Goal: Transaction & Acquisition: Purchase product/service

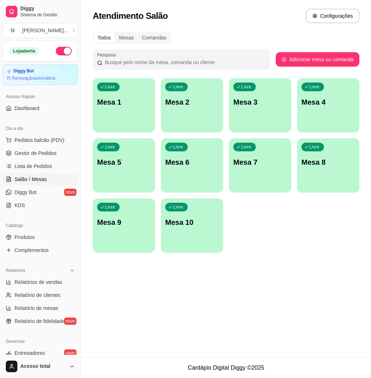
click at [108, 112] on div "Livre Mesa 1" at bounding box center [124, 101] width 62 height 46
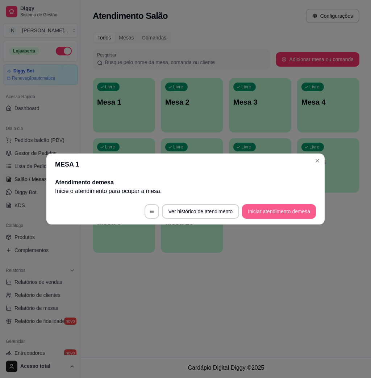
click at [271, 208] on button "Iniciar atendimento de mesa" at bounding box center [279, 211] width 74 height 14
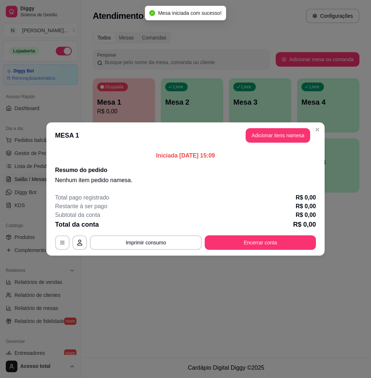
click at [285, 125] on header "MESA 1 Adicionar itens na mesa" at bounding box center [185, 135] width 278 height 26
click at [282, 139] on button "Adicionar itens na mesa" at bounding box center [278, 136] width 62 height 14
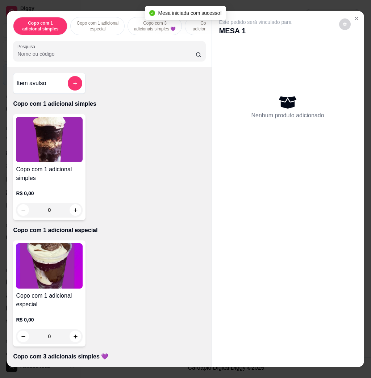
click at [89, 57] on input "Pesquisa" at bounding box center [106, 53] width 178 height 7
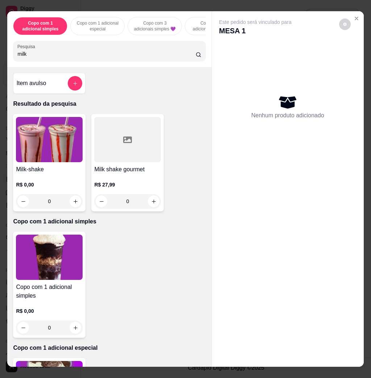
type input "milk"
click at [58, 150] on img at bounding box center [49, 139] width 67 height 45
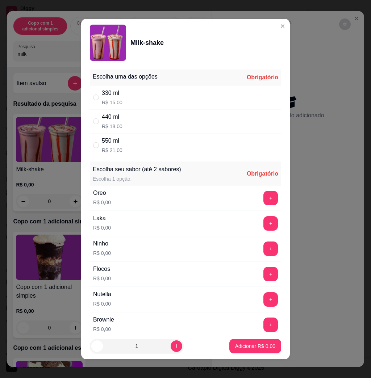
drag, startPoint x: 194, startPoint y: 143, endPoint x: 204, endPoint y: 158, distance: 18.0
click at [194, 143] on div "550 ml R$ 21,00" at bounding box center [185, 145] width 191 height 24
radio input "true"
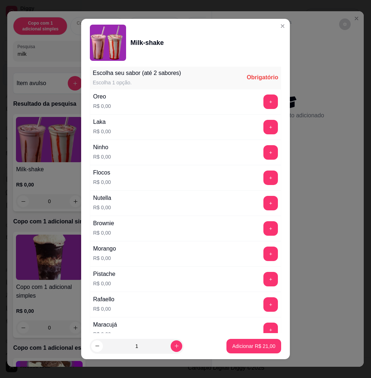
click at [260, 204] on div "+" at bounding box center [270, 203] width 20 height 14
click at [263, 204] on button "+" at bounding box center [270, 203] width 14 height 14
click at [229, 342] on button "Adicionar R$ 21,00" at bounding box center [253, 346] width 55 height 14
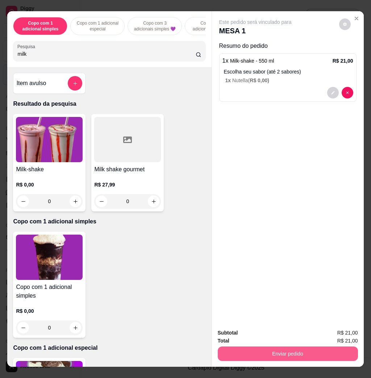
click at [260, 352] on button "Enviar pedido" at bounding box center [288, 354] width 140 height 14
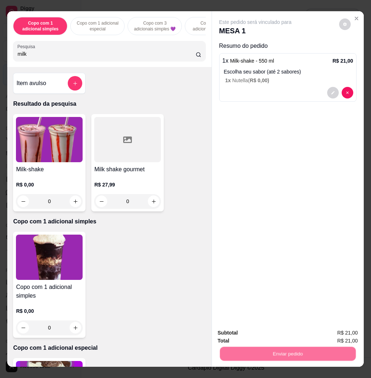
click at [254, 333] on button "Não registrar e enviar pedido" at bounding box center [262, 333] width 75 height 14
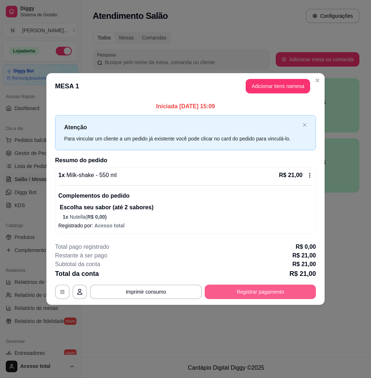
click at [235, 293] on button "Registrar pagamento" at bounding box center [260, 292] width 111 height 14
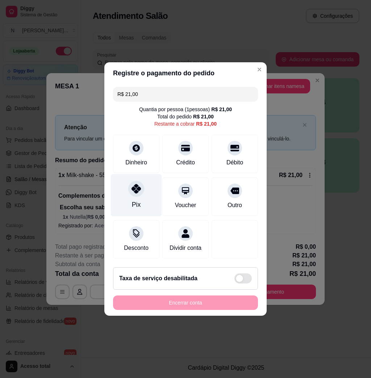
click at [137, 190] on div at bounding box center [136, 189] width 16 height 16
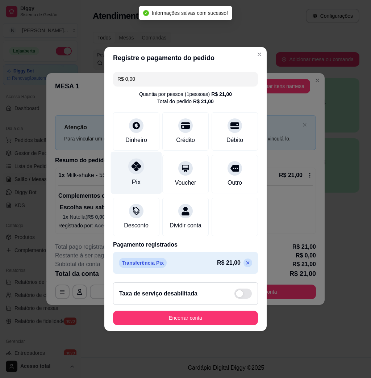
type input "R$ 0,00"
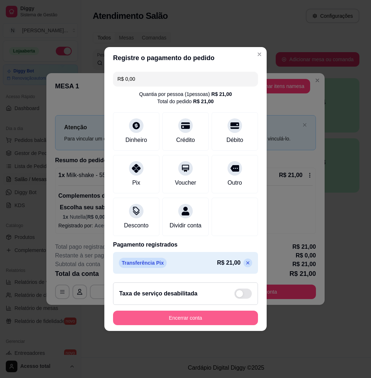
click at [209, 320] on button "Encerrar conta" at bounding box center [185, 318] width 145 height 14
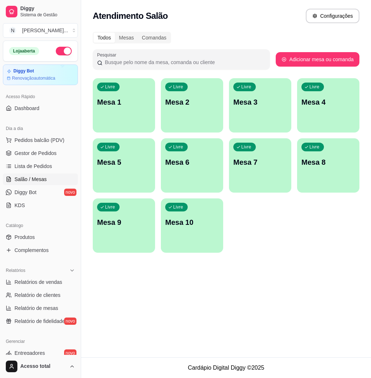
click at [209, 320] on div "Atendimento Salão Configurações Todos Mesas Comandas Pesquisar Adicionar mesa o…" at bounding box center [226, 179] width 290 height 358
click at [207, 322] on div "Atendimento Salão Configurações Todos Mesas Comandas Pesquisar Adicionar mesa o…" at bounding box center [226, 179] width 290 height 358
click at [207, 323] on div "Atendimento Salão Configurações Todos Mesas Comandas Pesquisar Adicionar mesa o…" at bounding box center [226, 179] width 290 height 358
click at [199, 335] on div "Atendimento Salão Configurações Todos Mesas Comandas Pesquisar Adicionar mesa o…" at bounding box center [226, 179] width 290 height 358
click at [195, 347] on div "Atendimento Salão Configurações Todos Mesas Comandas Pesquisar Adicionar mesa o…" at bounding box center [226, 179] width 290 height 358
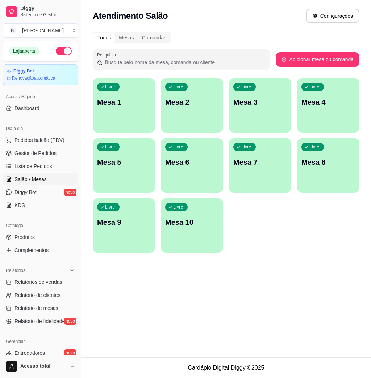
drag, startPoint x: 195, startPoint y: 347, endPoint x: 200, endPoint y: 348, distance: 5.4
click at [200, 348] on div "Atendimento Salão Configurações Todos Mesas Comandas Pesquisar Adicionar mesa o…" at bounding box center [226, 179] width 290 height 358
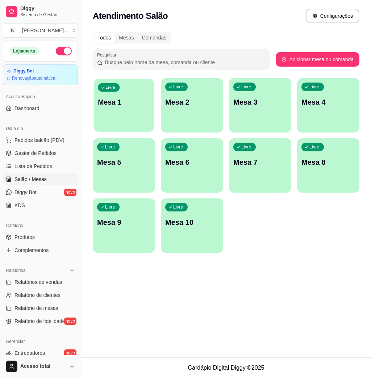
click at [120, 102] on p "Mesa 1" at bounding box center [124, 102] width 52 height 10
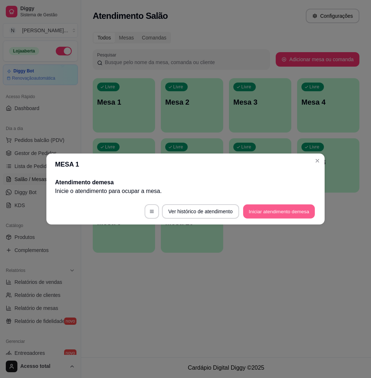
click at [281, 206] on button "Iniciar atendimento de mesa" at bounding box center [279, 212] width 72 height 14
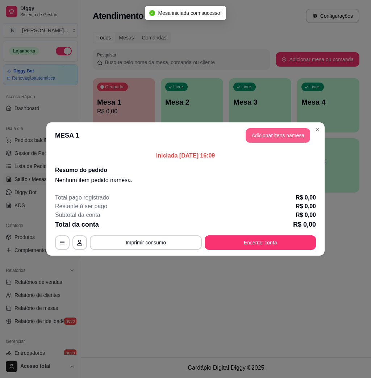
click at [277, 135] on button "Adicionar itens na mesa" at bounding box center [278, 135] width 64 height 14
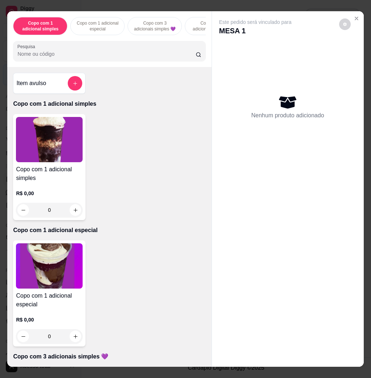
scroll to position [145, 0]
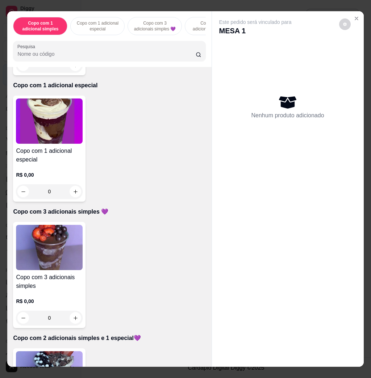
click at [33, 243] on img at bounding box center [49, 247] width 67 height 45
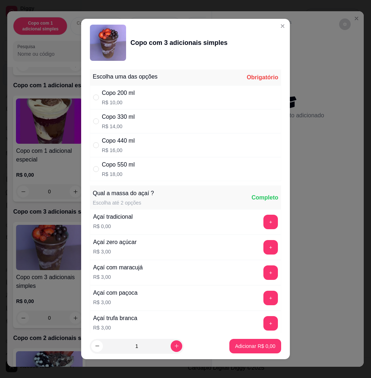
click at [181, 117] on div "Copo 330 ml R$ 14,00" at bounding box center [185, 121] width 191 height 24
radio input "true"
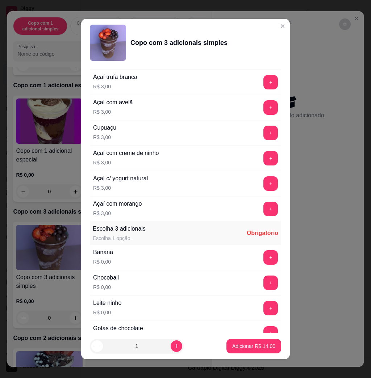
scroll to position [290, 0]
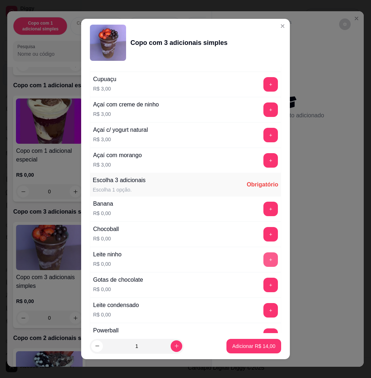
click at [263, 264] on button "+" at bounding box center [270, 259] width 14 height 14
click at [263, 210] on button "+" at bounding box center [270, 209] width 14 height 14
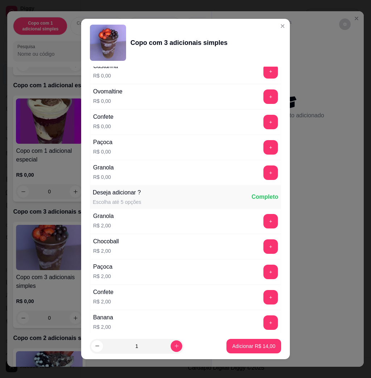
scroll to position [815, 0]
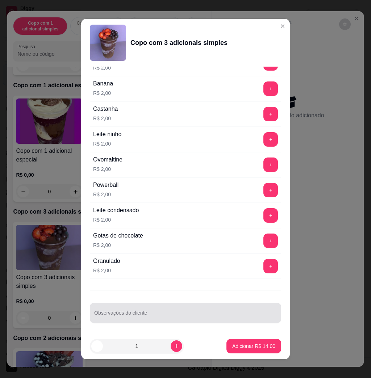
click at [209, 328] on div "Escolha uma das opções Completo Copo 200 ml R$ 10,00 Copo 330 ml R$ 14,00 Copo …" at bounding box center [185, 200] width 209 height 267
click at [207, 319] on div at bounding box center [185, 313] width 183 height 14
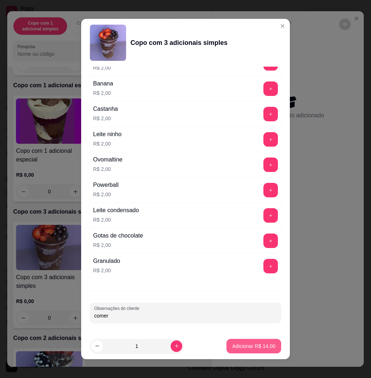
type input "comer"
click at [260, 351] on button "Adicionar R$ 14,00" at bounding box center [253, 346] width 53 height 14
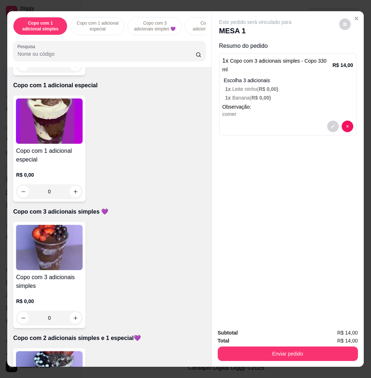
click at [317, 359] on div "Subtotal R$ 14,00 Total R$ 14,00 Enviar pedido" at bounding box center [288, 345] width 152 height 44
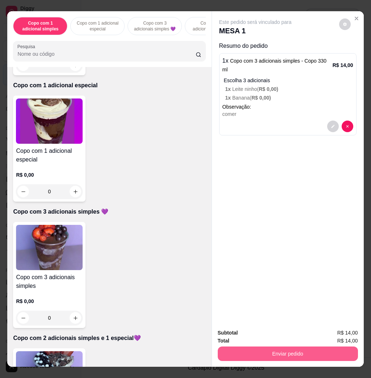
click at [319, 352] on button "Enviar pedido" at bounding box center [288, 354] width 140 height 14
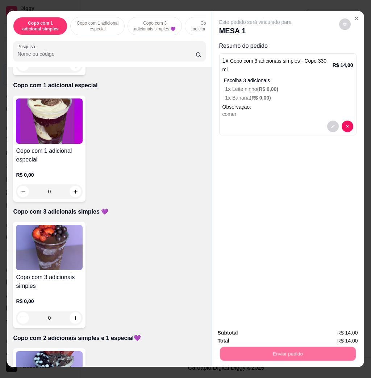
click at [277, 330] on button "Não registrar e enviar pedido" at bounding box center [262, 333] width 75 height 14
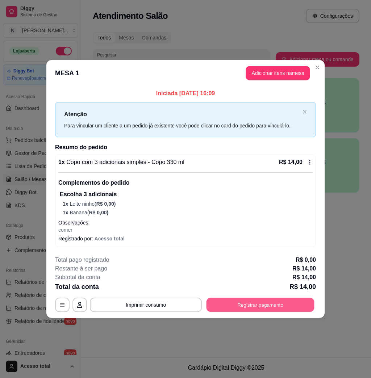
click at [287, 303] on button "Registrar pagamento" at bounding box center [260, 305] width 108 height 14
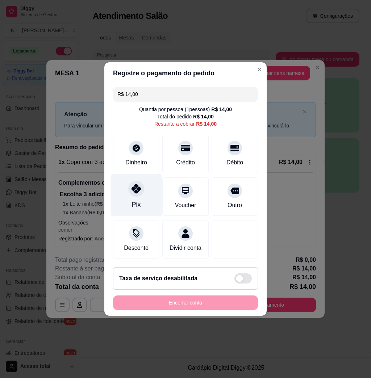
click at [138, 188] on icon at bounding box center [135, 188] width 9 height 9
type input "R$ 0,00"
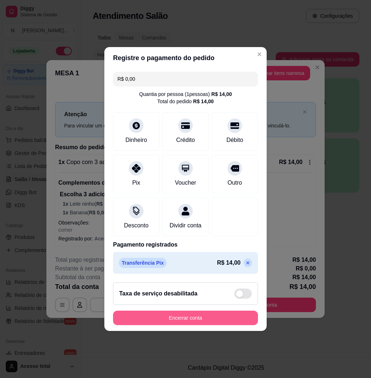
click at [151, 325] on button "Encerrar conta" at bounding box center [185, 318] width 145 height 14
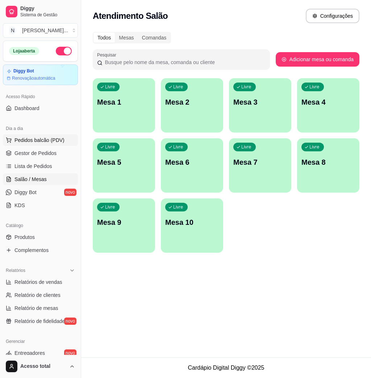
click at [31, 137] on span "Pedidos balcão (PDV)" at bounding box center [39, 140] width 50 height 7
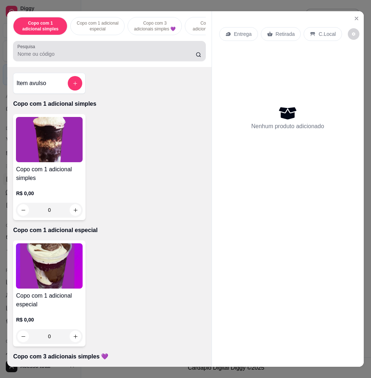
click at [84, 61] on div "Pesquisa" at bounding box center [109, 51] width 192 height 20
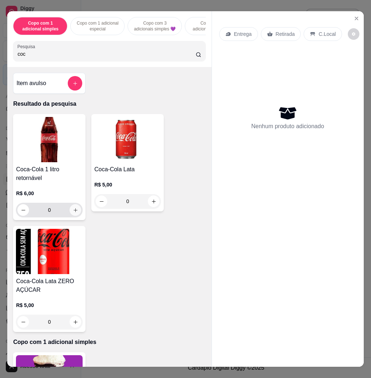
type input "coc"
click at [70, 210] on button "increase-product-quantity" at bounding box center [76, 210] width 12 height 12
type input "1"
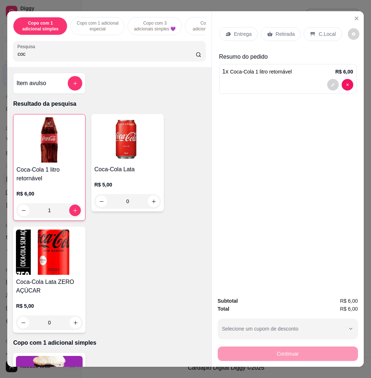
click at [318, 33] on p "C.Local" at bounding box center [326, 33] width 17 height 7
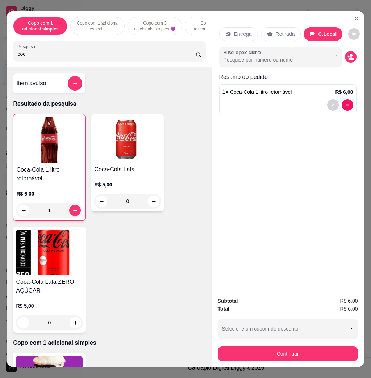
click at [321, 338] on div "Subtotal R$ 6,00 Total R$ 6,00 Selecione um cupom de desconto COMBO Selecione u…" at bounding box center [288, 329] width 140 height 64
click at [323, 347] on button "Continuar" at bounding box center [288, 354] width 140 height 14
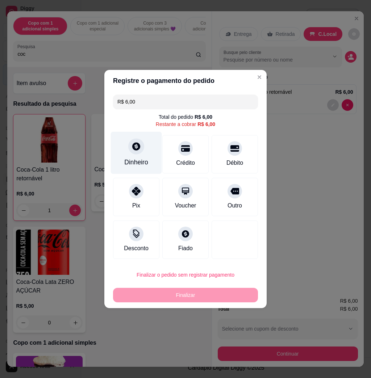
click at [129, 164] on div "Dinheiro" at bounding box center [136, 162] width 24 height 9
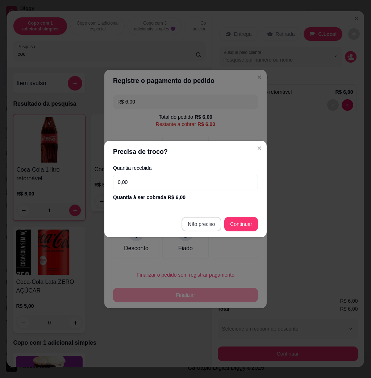
type input "R$ 0,00"
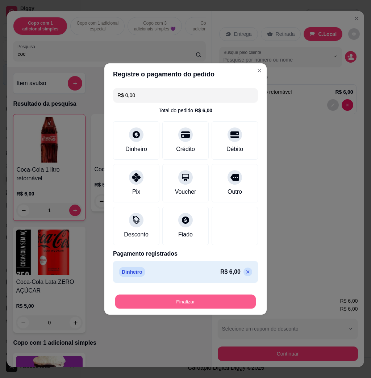
click at [216, 302] on button "Finalizar" at bounding box center [185, 302] width 141 height 14
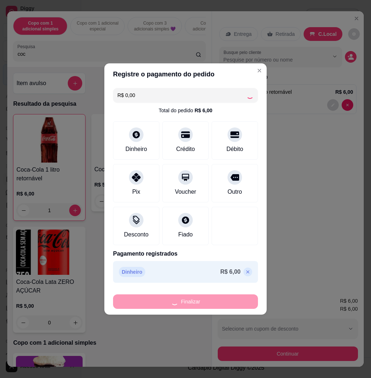
type input "0"
type input "-R$ 6,00"
